Goal: Task Accomplishment & Management: Use online tool/utility

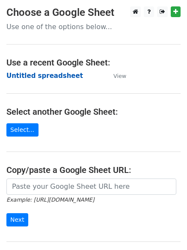
click at [60, 76] on strong "Untitled spreadsheet" at bounding box center [44, 76] width 77 height 8
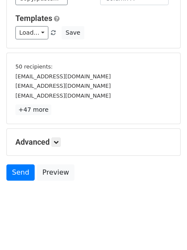
scroll to position [80, 0]
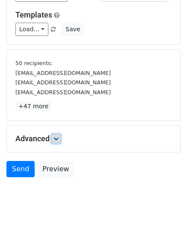
click at [56, 136] on icon at bounding box center [56, 138] width 5 height 5
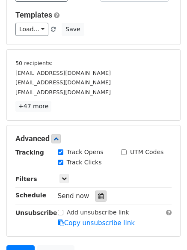
click at [100, 193] on div at bounding box center [101, 196] width 12 height 11
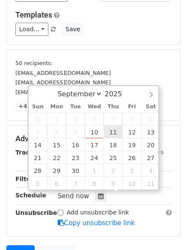
type input "2025-09-11 12:00"
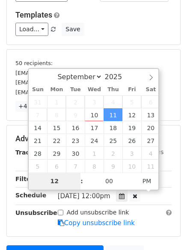
type input "1"
type input "2025-09-11 01:00"
type input "01"
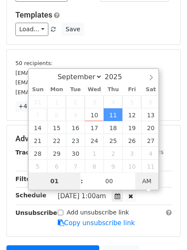
click at [144, 182] on span "AM" at bounding box center [147, 181] width 24 height 17
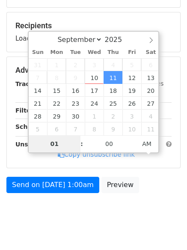
scroll to position [132, 0]
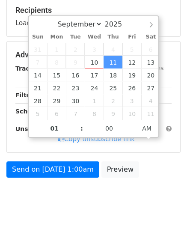
click at [105, 218] on html "New Campaign Daily emails left: 50 Google Sheet: Untitled spreadsheet Variables…" at bounding box center [93, 59] width 187 height 383
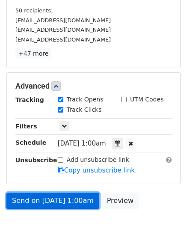
click at [74, 202] on link "Send on Sep 11 at 1:00am" at bounding box center [52, 201] width 93 height 16
click at [63, 203] on link "Send on Sep 11 at 1:00am" at bounding box center [52, 201] width 93 height 16
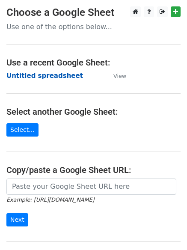
click at [52, 74] on strong "Untitled spreadsheet" at bounding box center [44, 76] width 77 height 8
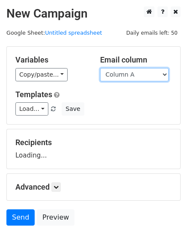
drag, startPoint x: 0, startPoint y: 0, endPoint x: 146, endPoint y: 79, distance: 166.1
click at [146, 79] on select "Column A Column B Column C Column D Column E" at bounding box center [134, 74] width 69 height 13
select select "Column B"
click at [100, 68] on select "Column A Column B Column C Column D Column E" at bounding box center [134, 74] width 69 height 13
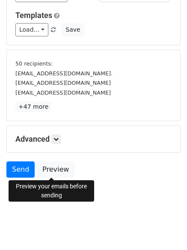
scroll to position [80, 0]
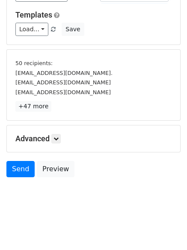
click at [63, 139] on h5 "Advanced" at bounding box center [93, 138] width 156 height 9
click at [61, 140] on link at bounding box center [55, 138] width 9 height 9
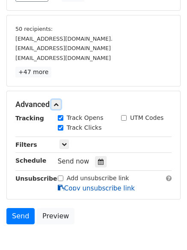
scroll to position [160, 0]
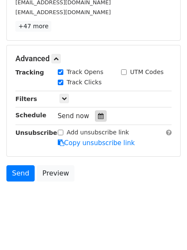
click at [98, 116] on icon at bounding box center [101, 116] width 6 height 6
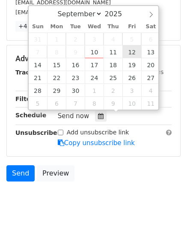
type input "2025-09-12 12:00"
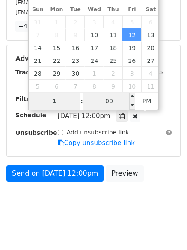
type input "1"
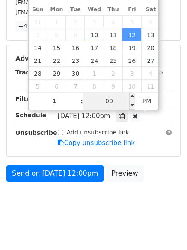
type input "2025-09-12 13:00"
type input "01"
click at [117, 99] on input "00" at bounding box center [109, 101] width 52 height 17
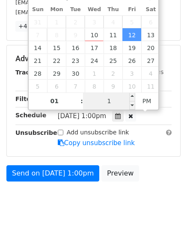
type input "11"
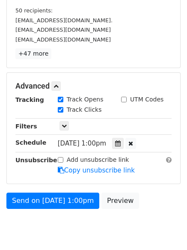
click at [152, 124] on div "Tracking Track Opens UTM Codes Track Clicks Filters Only include spreadsheet ro…" at bounding box center [93, 135] width 156 height 80
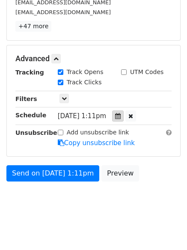
click at [121, 114] on icon at bounding box center [118, 116] width 6 height 6
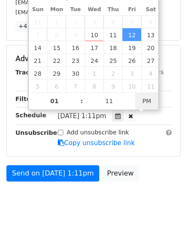
type input "2025-09-12 01:11"
click at [153, 103] on span "AM" at bounding box center [147, 101] width 24 height 17
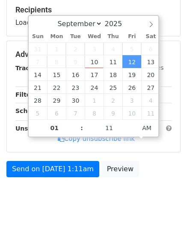
scroll to position [132, 0]
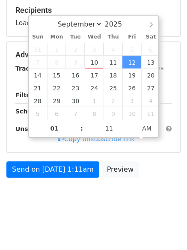
click at [102, 226] on html "New Campaign Daily emails left: 50 Google Sheet: Untitled spreadsheet Variables…" at bounding box center [93, 59] width 187 height 383
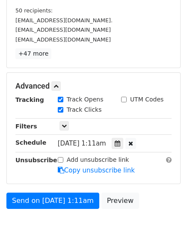
scroll to position [160, 0]
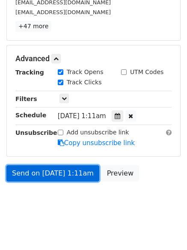
click at [78, 177] on link "Send on Sep 12 at 1:11am" at bounding box center [52, 173] width 93 height 16
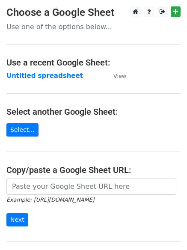
click at [58, 84] on main "Choose a Google Sheet Use one of the options below... Use a recent Google Sheet…" at bounding box center [93, 139] width 187 height 266
click at [60, 78] on strong "Untitled spreadsheet" at bounding box center [44, 76] width 77 height 8
click at [58, 77] on strong "Untitled spreadsheet" at bounding box center [44, 76] width 77 height 8
click at [136, 66] on h4 "Use a recent Google Sheet:" at bounding box center [93, 62] width 175 height 10
click at [46, 74] on strong "Untitled spreadsheet" at bounding box center [44, 76] width 77 height 8
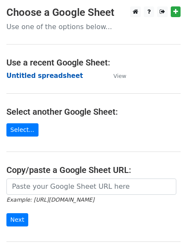
click at [50, 75] on strong "Untitled spreadsheet" at bounding box center [44, 76] width 77 height 8
click at [37, 78] on strong "Untitled spreadsheet" at bounding box center [44, 76] width 77 height 8
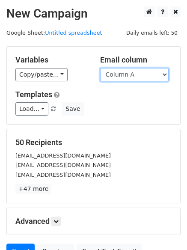
click at [137, 78] on select "Column A Column B Column C Column D Column E" at bounding box center [134, 74] width 69 height 13
select select "Column C"
click at [100, 68] on select "Column A Column B Column C Column D Column E" at bounding box center [134, 74] width 69 height 13
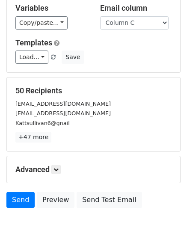
scroll to position [83, 0]
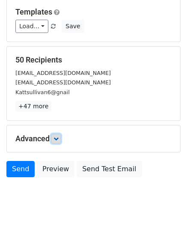
click at [61, 135] on link at bounding box center [55, 138] width 9 height 9
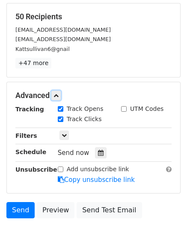
scroll to position [163, 0]
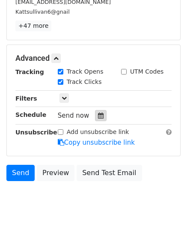
click at [98, 116] on icon at bounding box center [101, 116] width 6 height 6
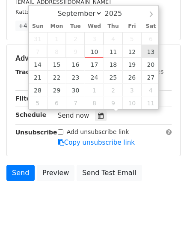
type input "2025-09-13 12:00"
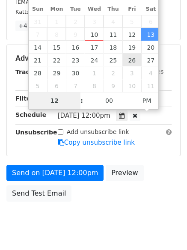
scroll to position [153, 0]
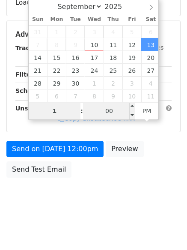
type input "1"
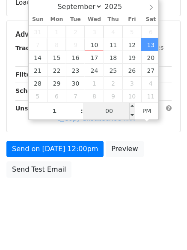
type input "2025-09-13 13:00"
type input "01"
click at [108, 111] on input "00" at bounding box center [109, 110] width 52 height 17
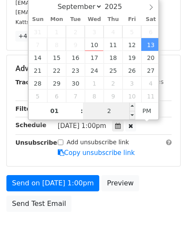
type input "22"
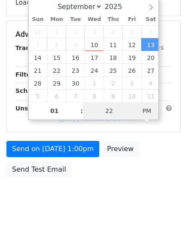
type input "2025-09-13 01:22"
click at [147, 110] on span "AM" at bounding box center [147, 110] width 24 height 17
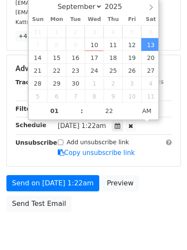
click at [147, 181] on div "Send on Sep 13 at 1:22am Preview Send Test Email" at bounding box center [93, 195] width 187 height 41
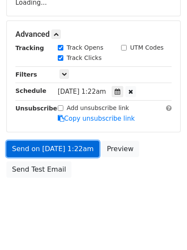
click at [81, 145] on link "Send on Sep 13 at 1:22am" at bounding box center [52, 149] width 93 height 16
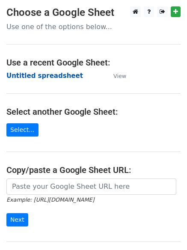
click at [54, 72] on strong "Untitled spreadsheet" at bounding box center [44, 76] width 77 height 8
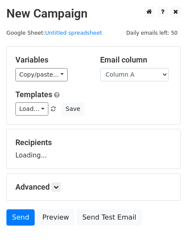
click at [138, 75] on select "Column A Column B Column C Column D Column E" at bounding box center [134, 74] width 69 height 13
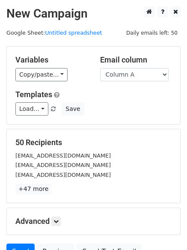
click at [136, 121] on div "Variables Copy/paste... {{Column A}} {{Column B}} {{Column C}} {{Column D}} {{C…" at bounding box center [94, 86] width 174 height 78
click at [137, 76] on select "Column A Column B Column C Column D Column E" at bounding box center [134, 74] width 69 height 13
select select "Column D"
click at [100, 68] on select "Column A Column B Column C Column D Column E" at bounding box center [134, 74] width 69 height 13
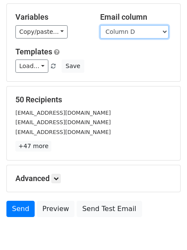
scroll to position [83, 0]
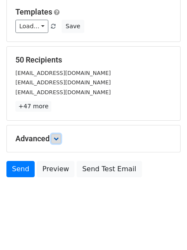
click at [59, 138] on icon at bounding box center [56, 138] width 5 height 5
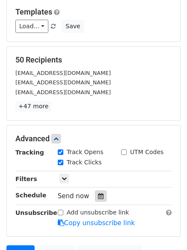
click at [97, 200] on div at bounding box center [101, 196] width 12 height 11
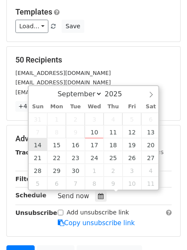
type input "2025-09-14 12:00"
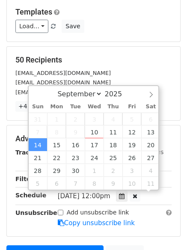
scroll to position [0, 0]
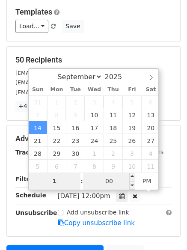
type input "1"
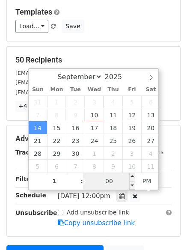
type input "2025-09-14 13:00"
type input "01"
click at [113, 183] on input "00" at bounding box center [109, 181] width 52 height 17
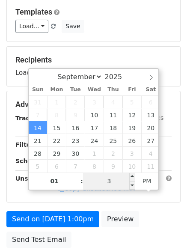
type input "33"
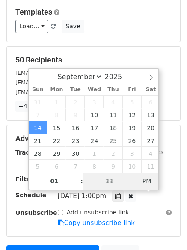
type input "2025-09-14 01:33"
click at [153, 185] on span "PM" at bounding box center [147, 181] width 24 height 17
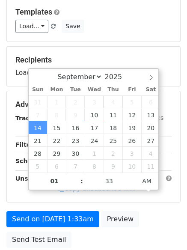
click at [87, 236] on form "Variables Copy/paste... {{Column A}} {{Column B}} {{Column C}} {{Column D}} {{C…" at bounding box center [93, 108] width 175 height 289
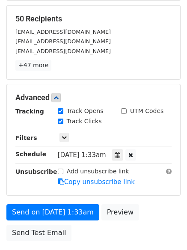
scroll to position [187, 0]
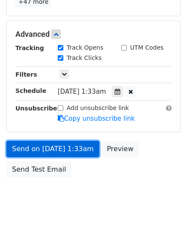
click at [75, 153] on link "Send on Sep 14 at 1:33am" at bounding box center [52, 149] width 93 height 16
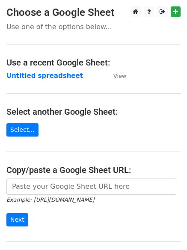
click at [52, 84] on main "Choose a Google Sheet Use one of the options below... Use a recent Google Sheet…" at bounding box center [93, 139] width 187 height 266
click at [60, 77] on strong "Untitled spreadsheet" at bounding box center [44, 76] width 77 height 8
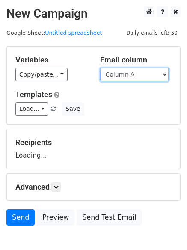
click at [141, 76] on select "Column A Column B Column C Column D Column E" at bounding box center [134, 74] width 69 height 13
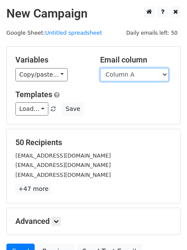
click at [144, 78] on select "Column A Column B Column C Column D Column E" at bounding box center [134, 74] width 69 height 13
select select "Column E"
click at [100, 68] on select "Column A Column B Column C Column D Column E" at bounding box center [134, 74] width 69 height 13
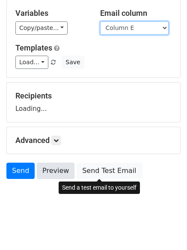
scroll to position [48, 0]
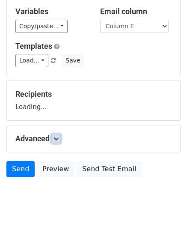
click at [57, 138] on icon at bounding box center [56, 138] width 5 height 5
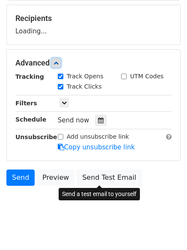
scroll to position [129, 0]
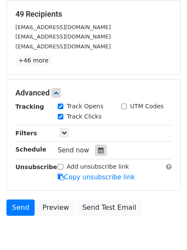
click at [99, 151] on icon at bounding box center [101, 150] width 6 height 6
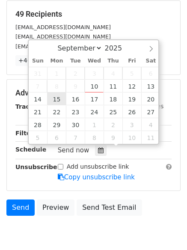
type input "2025-09-15 12:00"
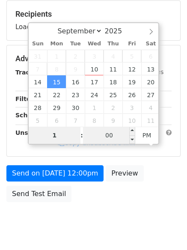
type input "1"
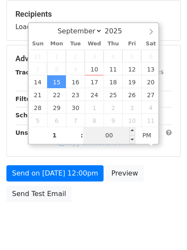
type input "2025-09-15 13:00"
type input "01"
click at [99, 135] on input "00" at bounding box center [109, 135] width 52 height 17
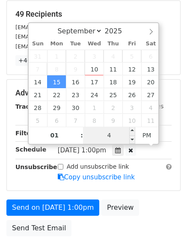
type input "44"
type input "2025-09-15 01:44"
click at [152, 135] on span "PM" at bounding box center [147, 135] width 24 height 17
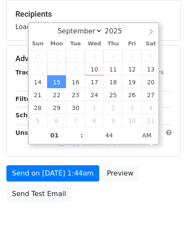
click at [128, 201] on div "Send on Sep 15 at 1:44am Preview Send Test Email" at bounding box center [93, 185] width 187 height 41
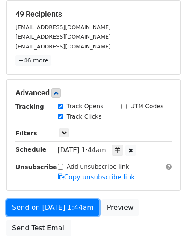
click at [64, 205] on link "Send on Sep 15 at 1:44am" at bounding box center [52, 208] width 93 height 16
